Goal: Task Accomplishment & Management: Complete application form

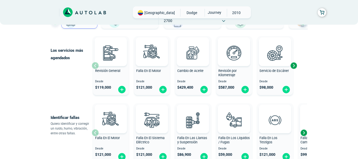
scroll to position [53, 0]
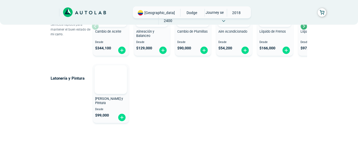
scroll to position [372, 0]
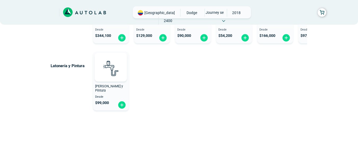
click at [227, 14] on span "2018" at bounding box center [236, 13] width 19 height 8
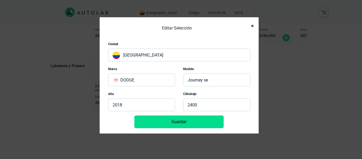
click at [163, 106] on p "2018" at bounding box center [141, 104] width 67 height 13
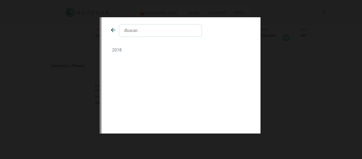
click at [289, 93] on div "2018" at bounding box center [181, 79] width 362 height 159
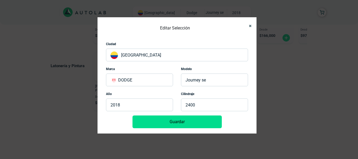
click at [249, 26] on icon "Close" at bounding box center [250, 25] width 3 height 3
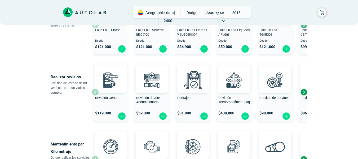
scroll to position [133, 0]
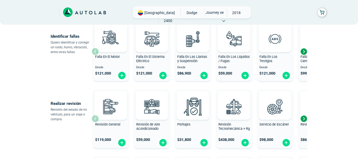
click at [303, 50] on div "Next slide" at bounding box center [304, 51] width 8 height 8
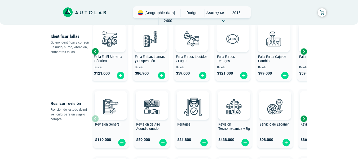
click at [303, 50] on div "Next slide" at bounding box center [304, 51] width 8 height 8
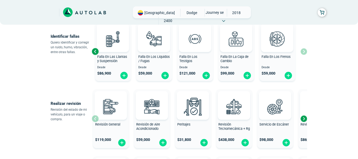
click at [303, 50] on div "Falla En El Motor Desde $ 121,000 Falla En El Sistema Eléctrico Desde $ 121,000…" at bounding box center [200, 51] width 216 height 63
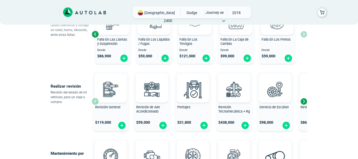
scroll to position [159, 0]
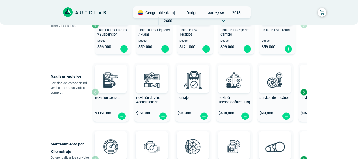
click at [303, 91] on div "Next slide" at bounding box center [304, 92] width 8 height 8
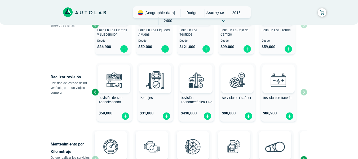
click at [303, 91] on div "Revisión General $ 119,000 Revisión de Aire Acondicionado $ 59,000 Peritajes $ …" at bounding box center [200, 91] width 216 height 63
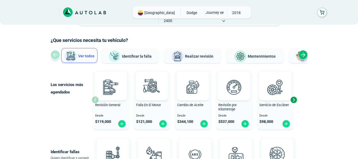
scroll to position [27, 0]
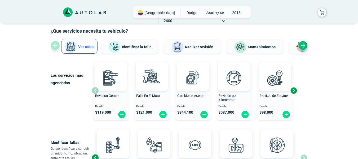
click at [295, 89] on div "Next slide" at bounding box center [294, 90] width 8 height 8
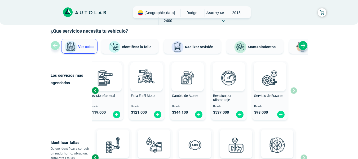
click at [295, 89] on div "Revisión General Desde $ 119,000 Falla En El Motor Desde $ 121,000 Cambio de Ac…" at bounding box center [195, 90] width 206 height 63
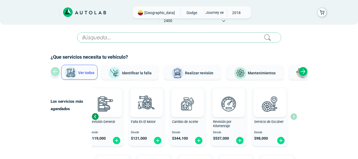
scroll to position [0, 0]
